Goal: Information Seeking & Learning: Find specific fact

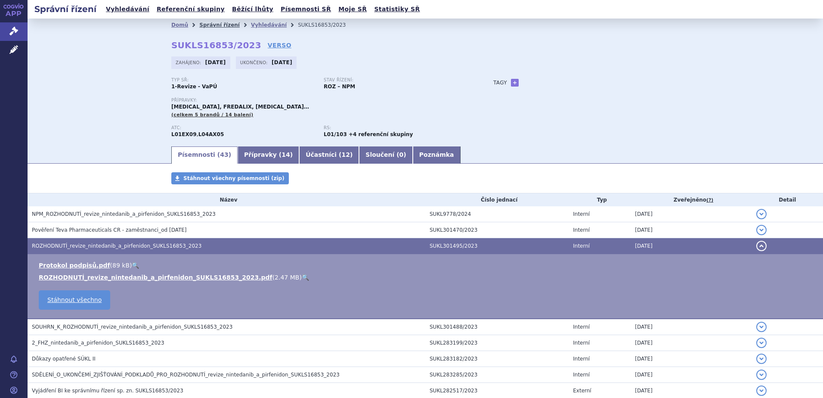
click at [207, 24] on link "Správní řízení" at bounding box center [219, 25] width 40 height 6
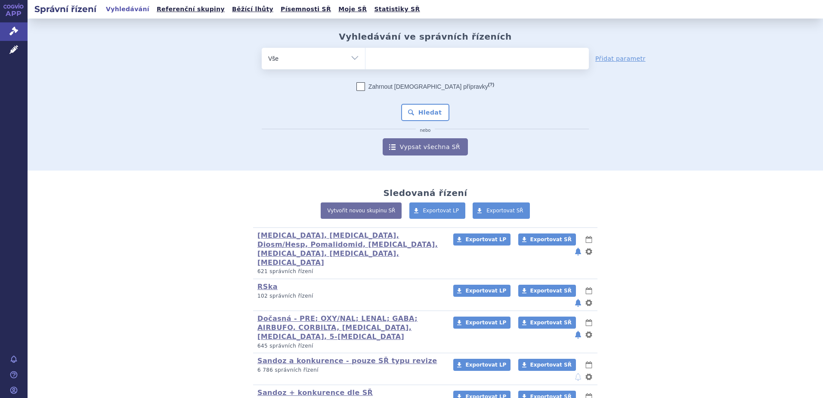
click at [417, 54] on ul at bounding box center [476, 57] width 223 height 18
click at [365, 54] on select at bounding box center [365, 58] width 0 height 22
type input "ri"
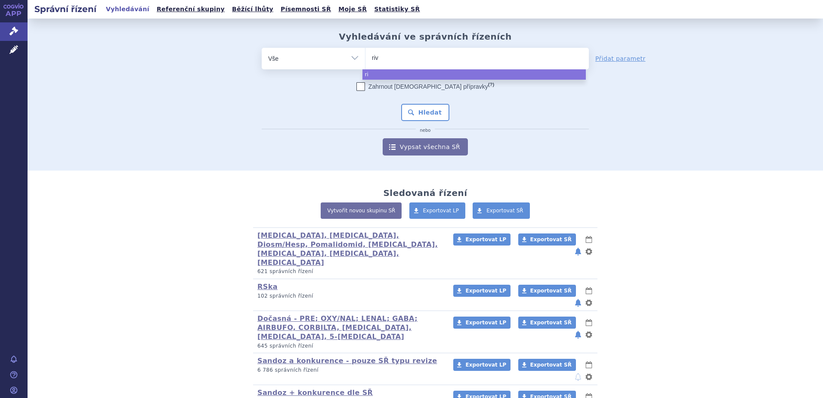
type input "riva"
type input "rivar"
type input "rivaro"
type input "rivarox"
type input "rivaro"
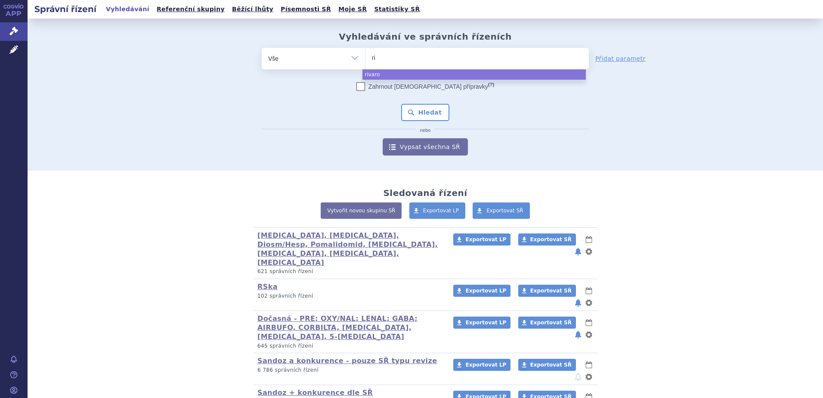
type input "r"
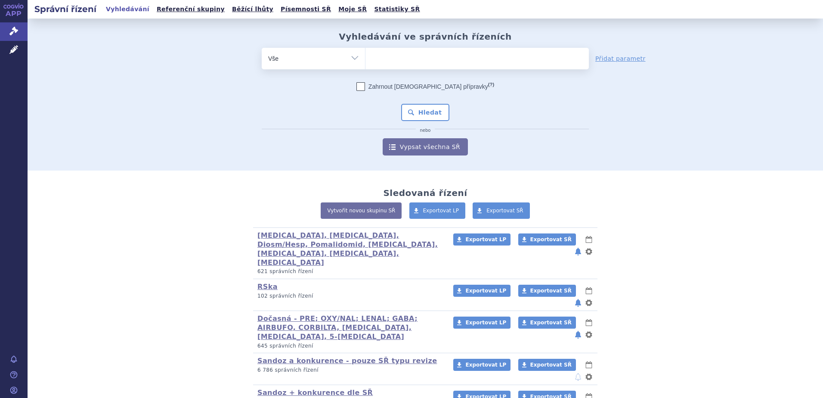
click at [204, 58] on div "odstranit Vše Spisová značka Typ SŘ" at bounding box center [425, 102] width 508 height 108
click at [423, 56] on ul at bounding box center [476, 57] width 223 height 18
click at [365, 56] on select at bounding box center [365, 58] width 0 height 22
paste input "SUKLS234698/2018"
type input "SUKLS234698/2018"
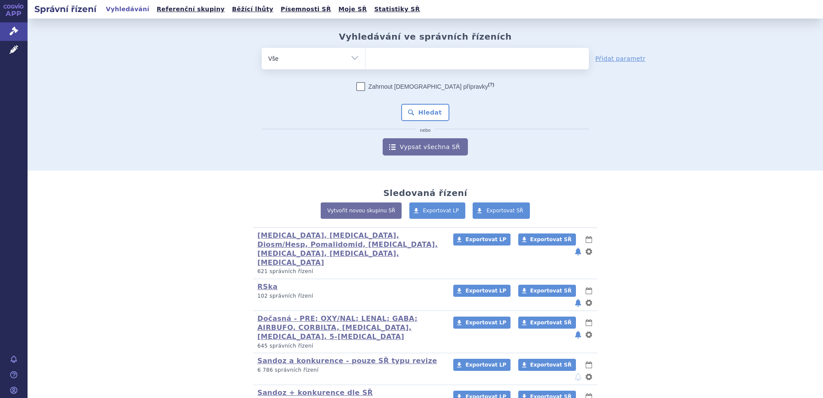
select select "SUKLS234698/2018"
click at [421, 110] on button "Hledat" at bounding box center [425, 112] width 49 height 17
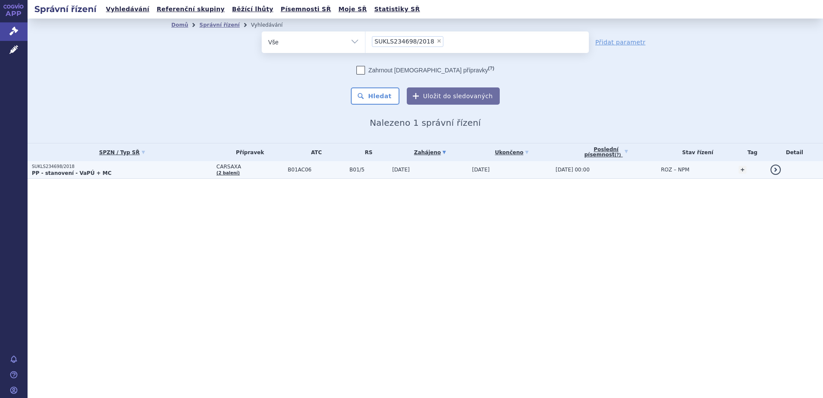
click at [105, 169] on p "SUKLS234698/2018" at bounding box center [122, 167] width 180 height 6
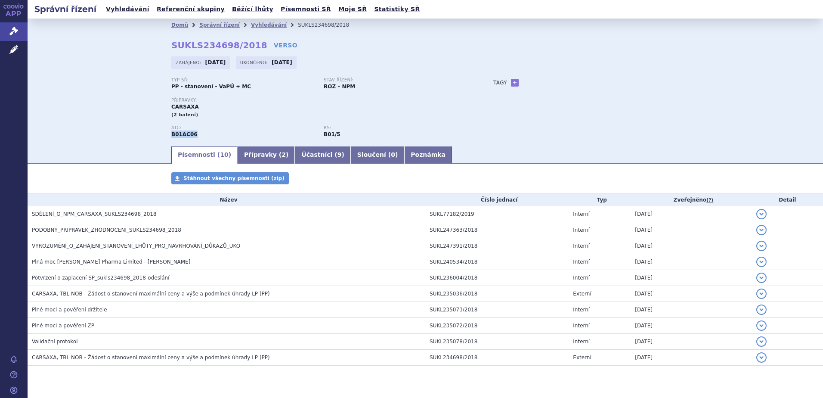
drag, startPoint x: 167, startPoint y: 135, endPoint x: 190, endPoint y: 135, distance: 23.7
click at [190, 135] on div "Domů Správní řízení Vyhledávání SUKLS234698/2018 SUKLS234698/2018 VERSO Zahájen…" at bounding box center [425, 88] width 542 height 114
copy strong "B01AC06"
click at [251, 26] on link "Vyhledávání" at bounding box center [269, 25] width 36 height 6
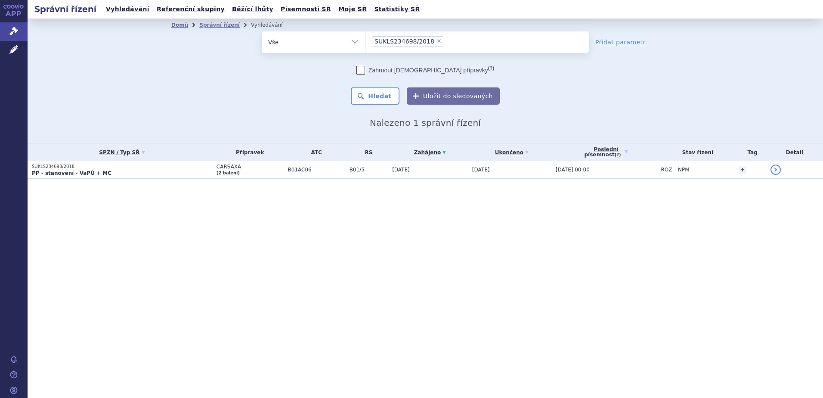
click at [436, 42] on span "×" at bounding box center [438, 40] width 5 height 5
click at [365, 42] on select "SUKLS234698/2018" at bounding box center [365, 42] width 0 height 22
select select
type input "B01AC06"
select select "B01AC06"
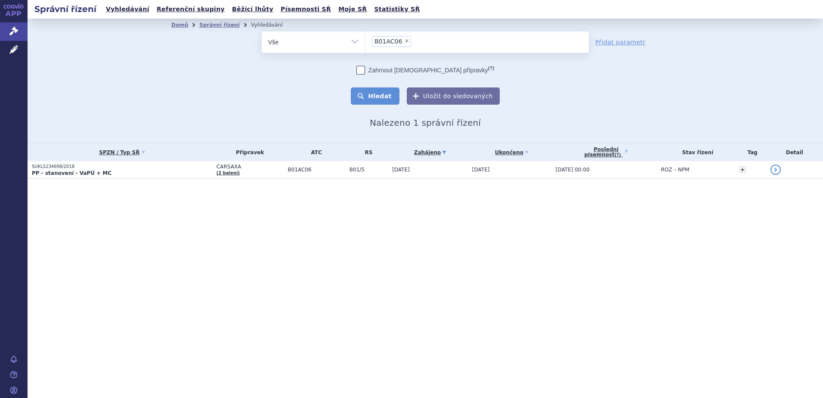
click at [389, 96] on button "Hledat" at bounding box center [375, 95] width 49 height 17
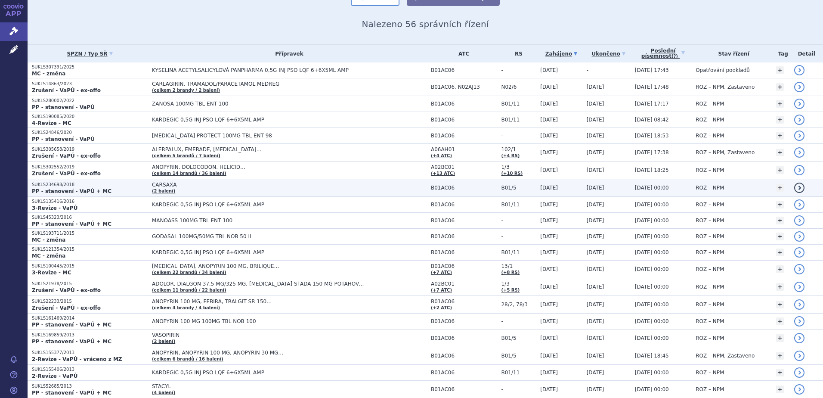
scroll to position [115, 0]
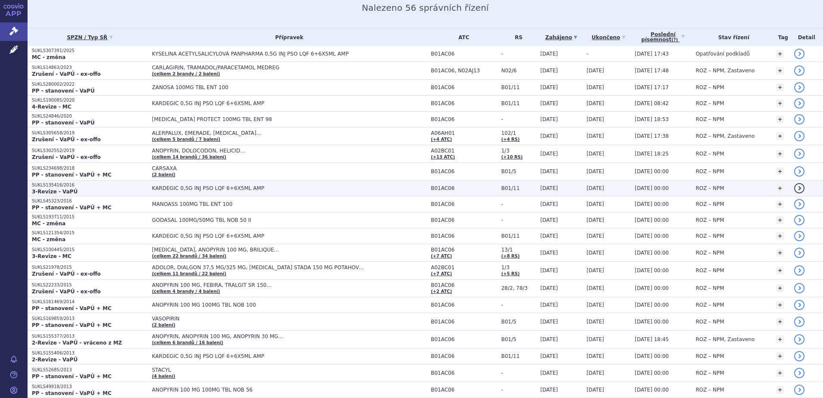
click at [88, 189] on p "3-Revize - VaPÚ" at bounding box center [90, 191] width 116 height 7
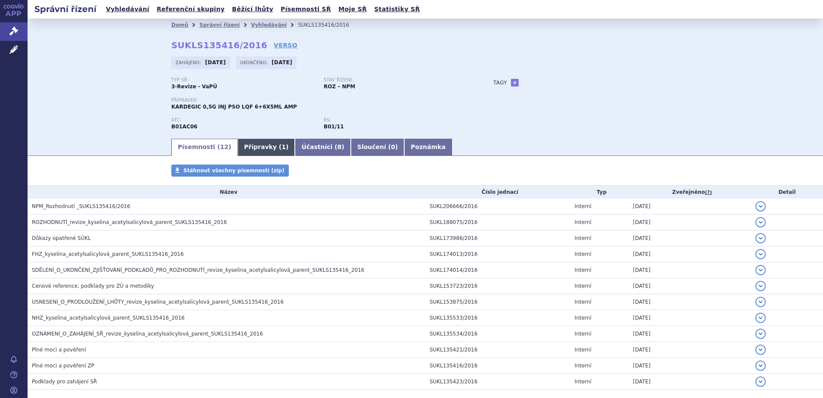
click at [238, 150] on link "Přípravky ( 1 )" at bounding box center [266, 147] width 57 height 17
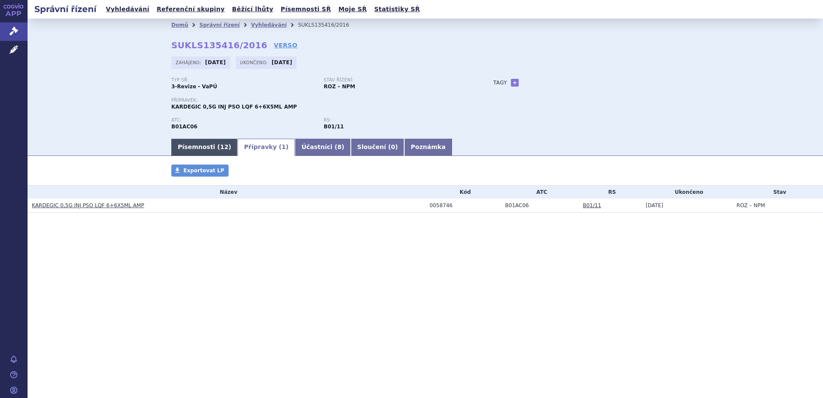
click at [201, 152] on link "Písemnosti ( 12 )" at bounding box center [204, 147] width 66 height 17
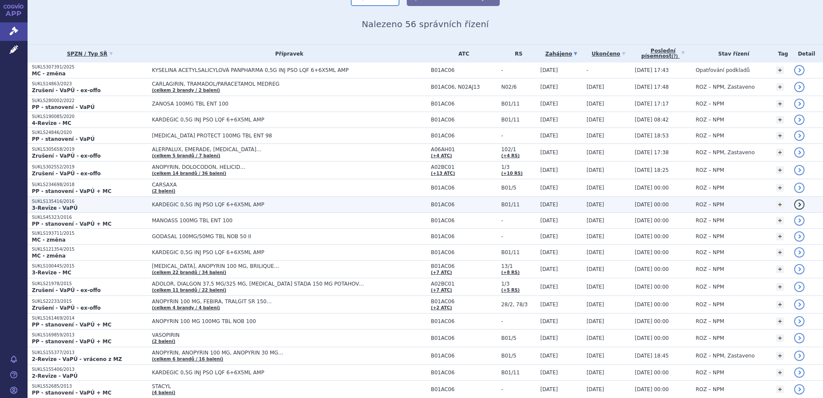
scroll to position [115, 0]
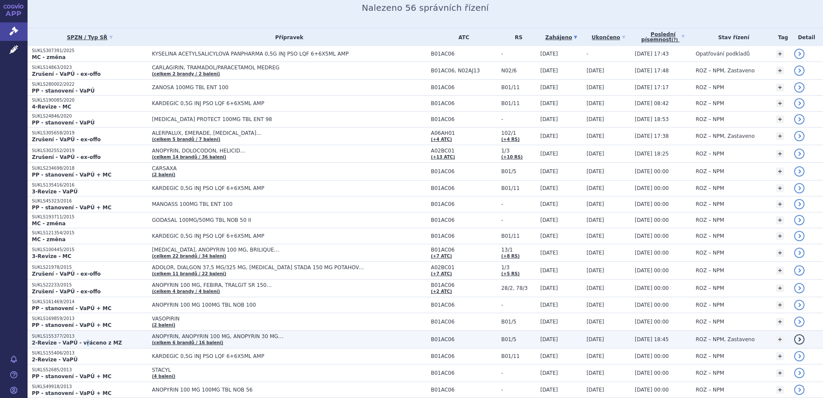
click at [79, 340] on strong "2-Revize - VaPÚ - vráceno z MZ" at bounding box center [77, 343] width 90 height 6
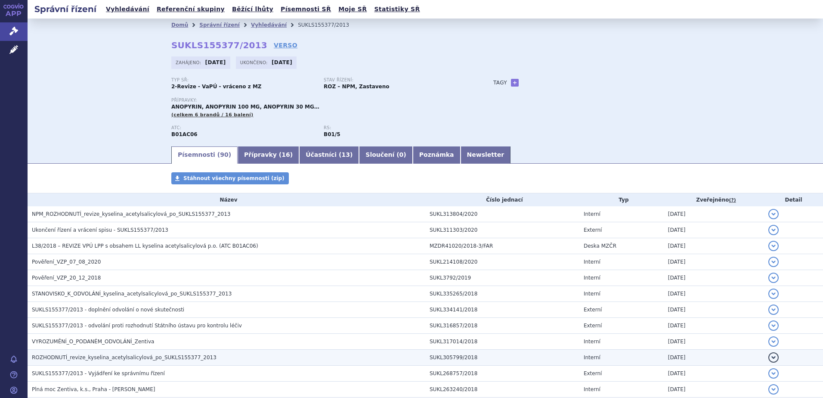
drag, startPoint x: 0, startPoint y: 0, endPoint x: 125, endPoint y: 358, distance: 378.8
click at [124, 358] on span "ROZHODNUTÍ_revize_kyselina_acetylsalicylová_po_SUKLS155377_2013" at bounding box center [124, 357] width 185 height 6
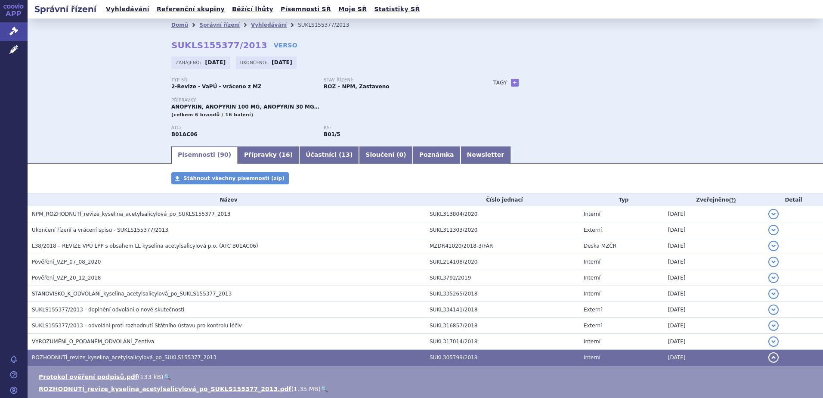
scroll to position [115, 0]
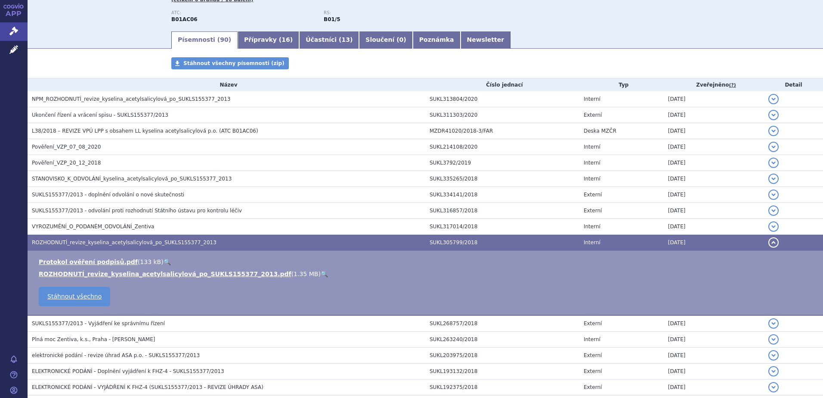
click at [321, 272] on link "🔍" at bounding box center [324, 273] width 7 height 7
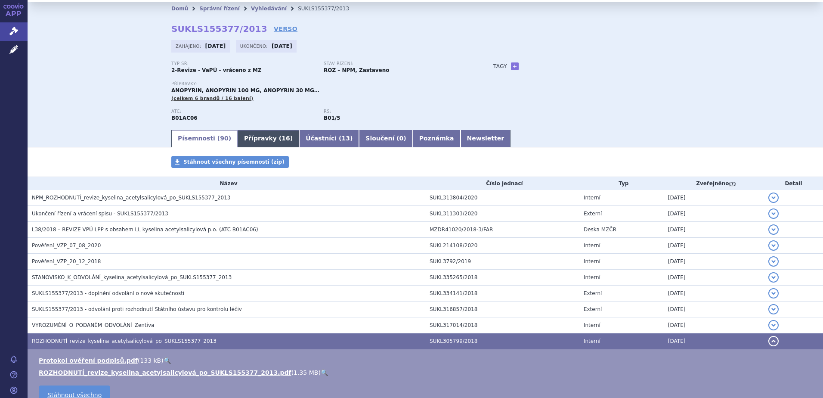
scroll to position [0, 0]
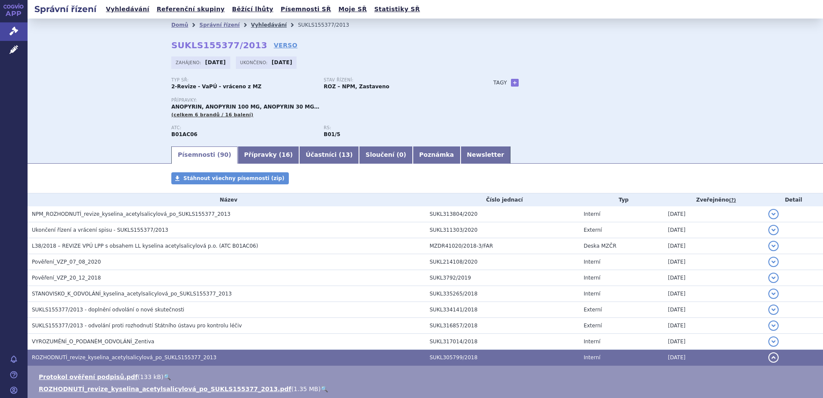
click at [251, 23] on link "Vyhledávání" at bounding box center [269, 25] width 36 height 6
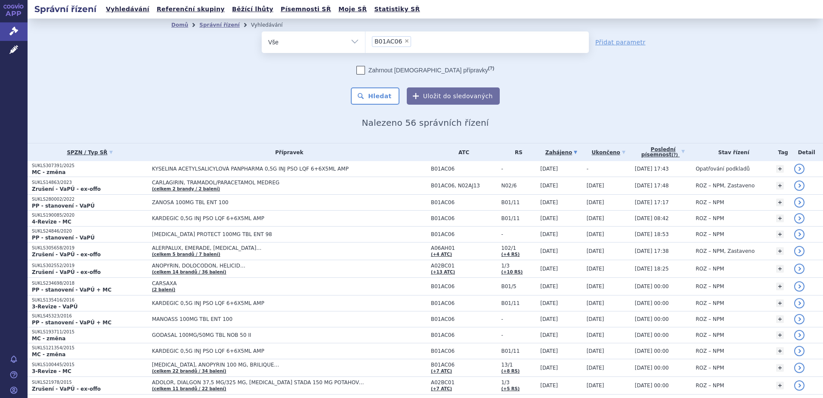
click at [404, 40] on span "×" at bounding box center [406, 40] width 5 height 5
click at [365, 40] on select "B01AC06" at bounding box center [365, 42] width 0 height 22
select select
type input "ABILIFY MAINTENA"
select select "ABILIFY MAINTENA"
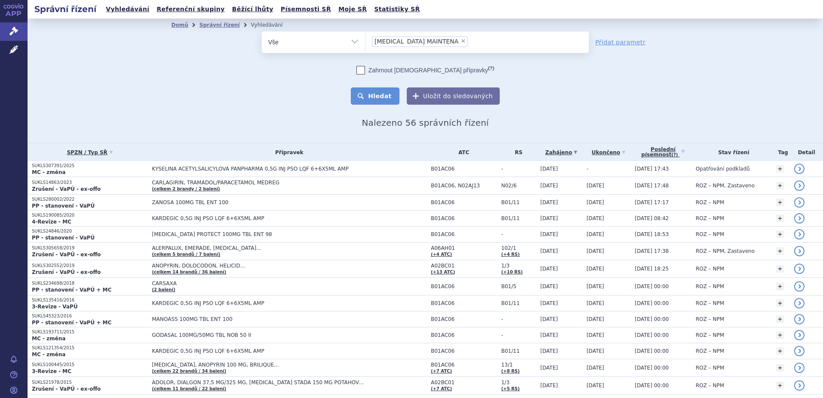
click at [388, 97] on button "Hledat" at bounding box center [375, 95] width 49 height 17
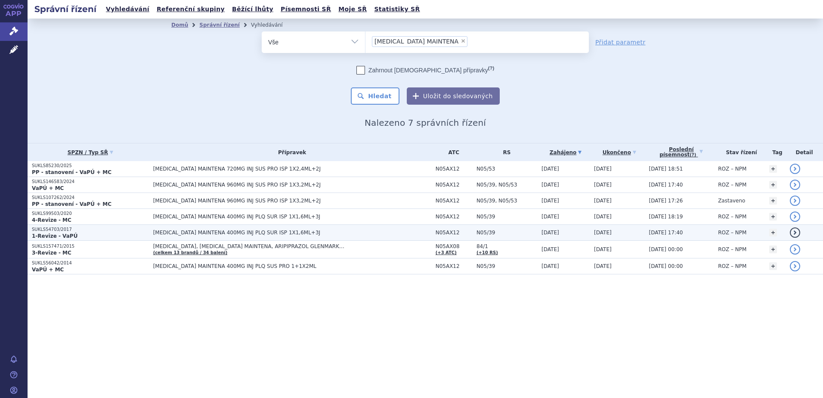
click at [64, 233] on strong "1-Revize - VaPÚ" at bounding box center [55, 236] width 46 height 6
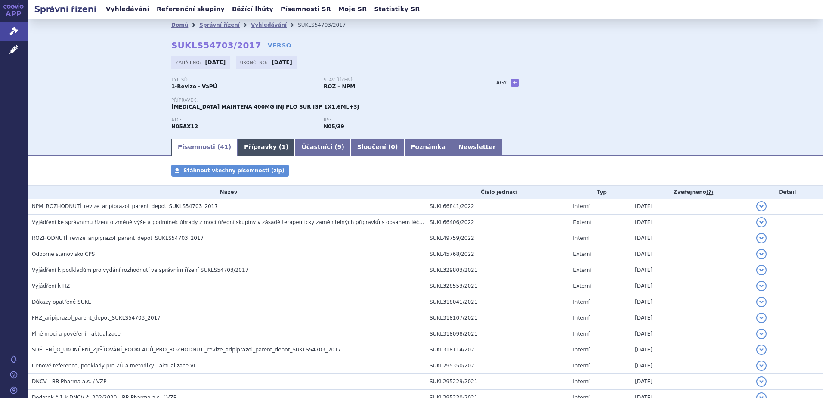
click at [258, 148] on link "Přípravky ( 1 )" at bounding box center [266, 147] width 57 height 17
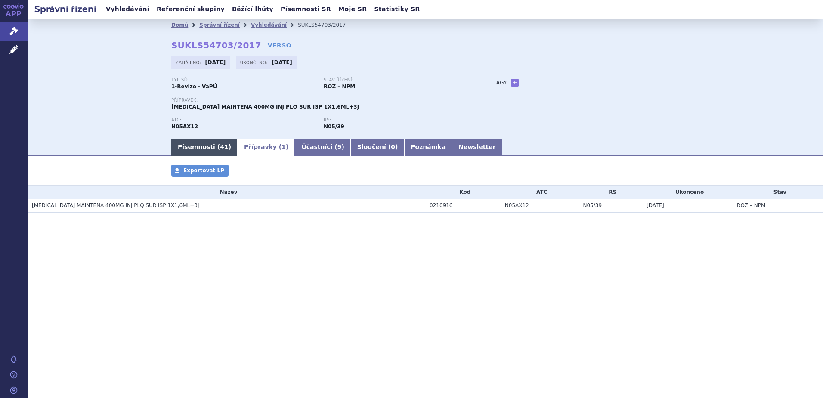
click at [173, 144] on link "Písemnosti ( 41 )" at bounding box center [204, 147] width 66 height 17
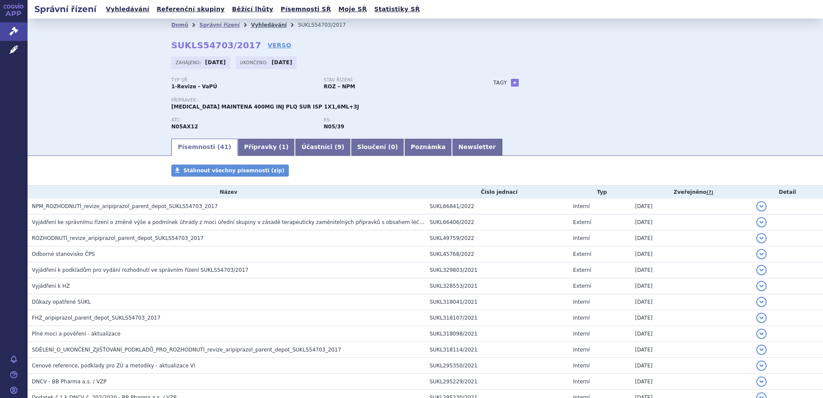
click at [252, 25] on link "Vyhledávání" at bounding box center [269, 25] width 36 height 6
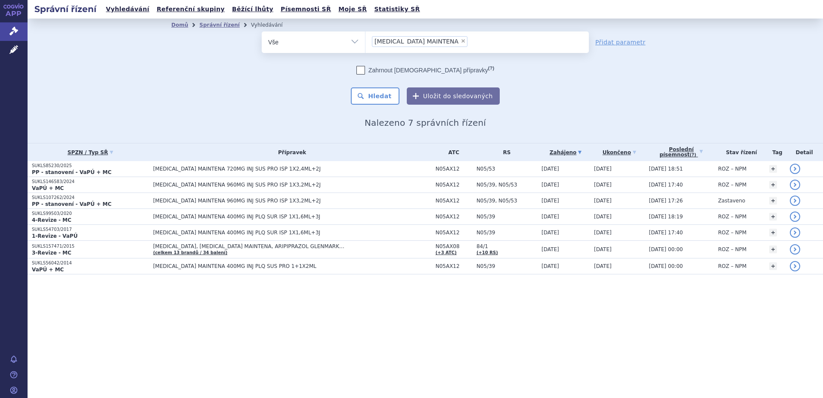
click at [461, 40] on span "×" at bounding box center [463, 40] width 5 height 5
click at [365, 40] on select "[MEDICAL_DATA] MAINTENA" at bounding box center [365, 42] width 0 height 22
select select
type input "EGOROPAL"
select select "EGOROPAL"
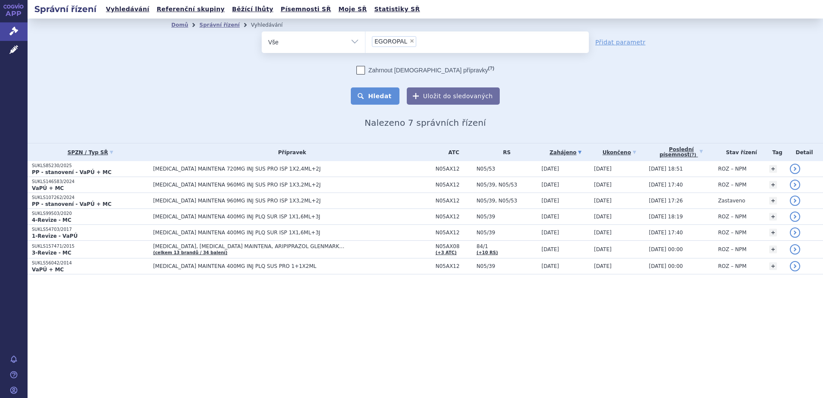
click at [371, 96] on button "Hledat" at bounding box center [375, 95] width 49 height 17
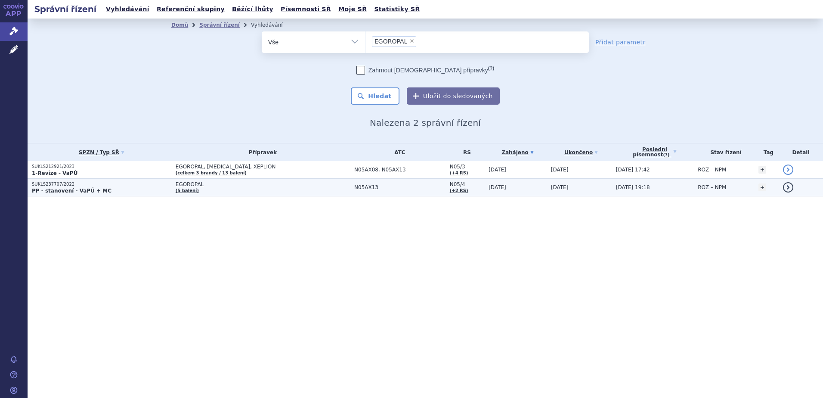
click at [91, 188] on strong "PP - stanovení - VaPÚ + MC" at bounding box center [72, 191] width 80 height 6
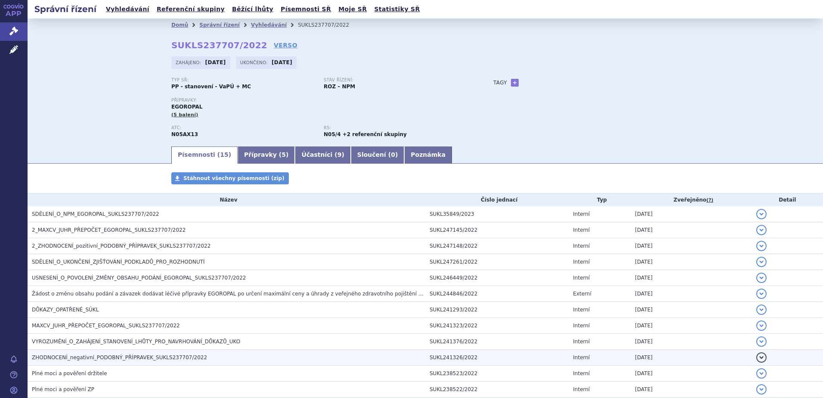
click at [124, 356] on span "ZHODNOCENÍ_negativní_PODOBNÝ_PŘÍPRAVEK_SUKLS237707/2022" at bounding box center [119, 357] width 175 height 6
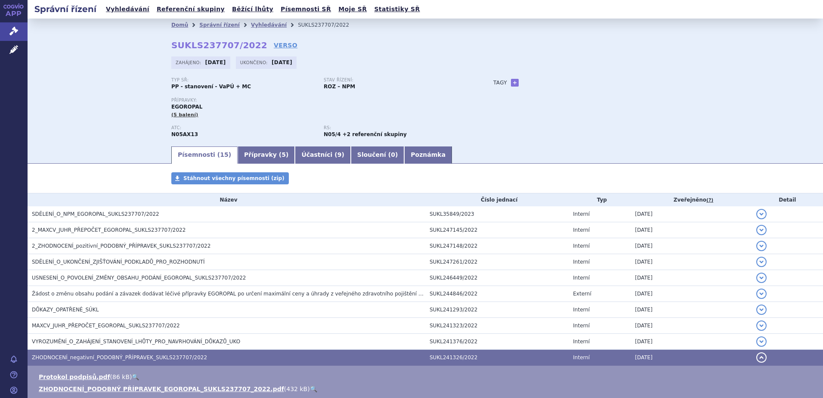
click at [310, 387] on link "🔍" at bounding box center [313, 388] width 7 height 7
